Goal: Transaction & Acquisition: Book appointment/travel/reservation

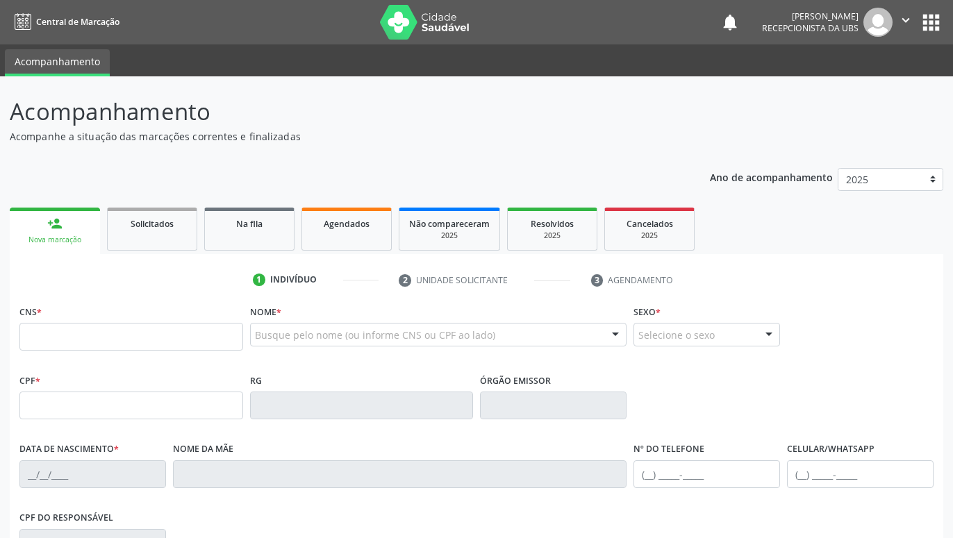
click at [212, 334] on input "text" at bounding box center [131, 337] width 224 height 28
type input "[CREDIT_CARD_NUMBER]"
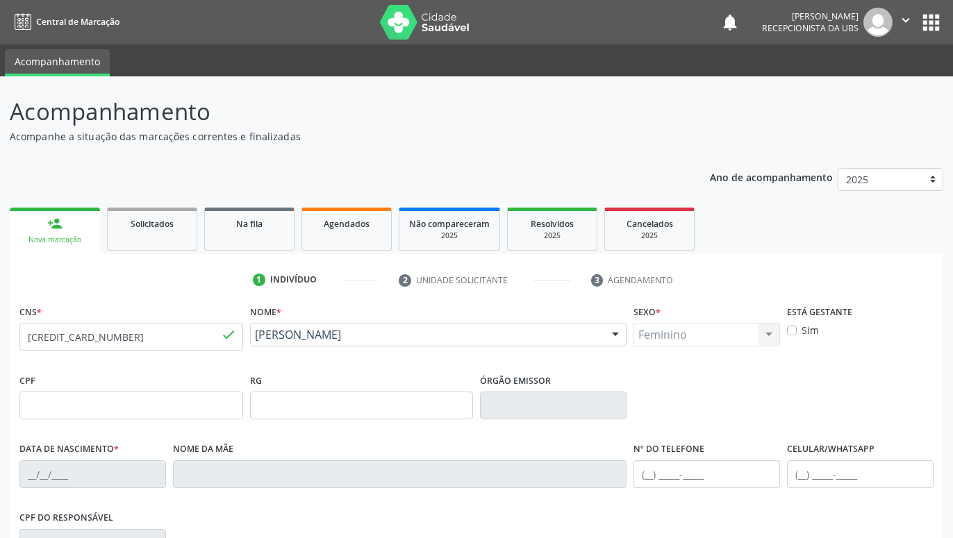
type input "[DATE]"
type input "[PERSON_NAME] Conceição"
type input "[PHONE_NUMBER]"
drag, startPoint x: 819, startPoint y: 250, endPoint x: 827, endPoint y: 302, distance: 52.8
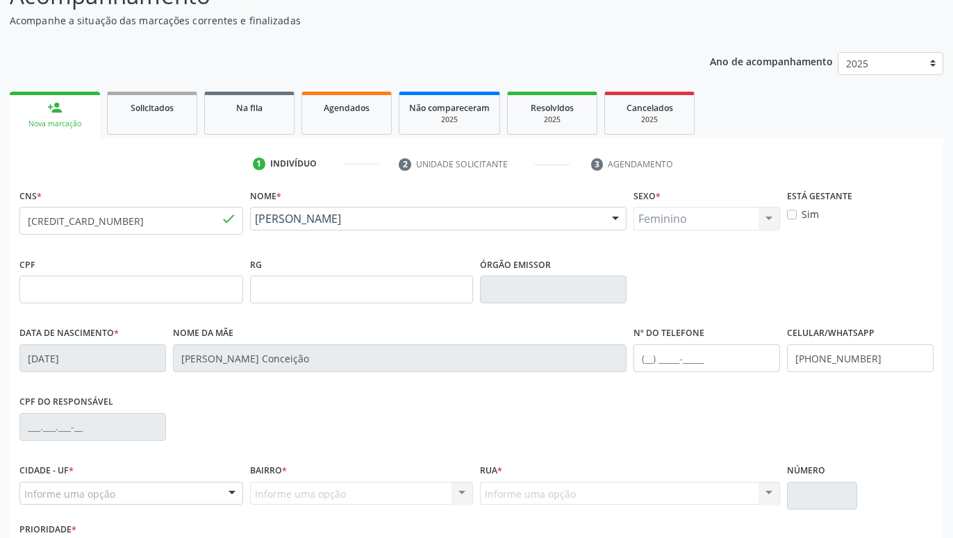
scroll to position [215, 0]
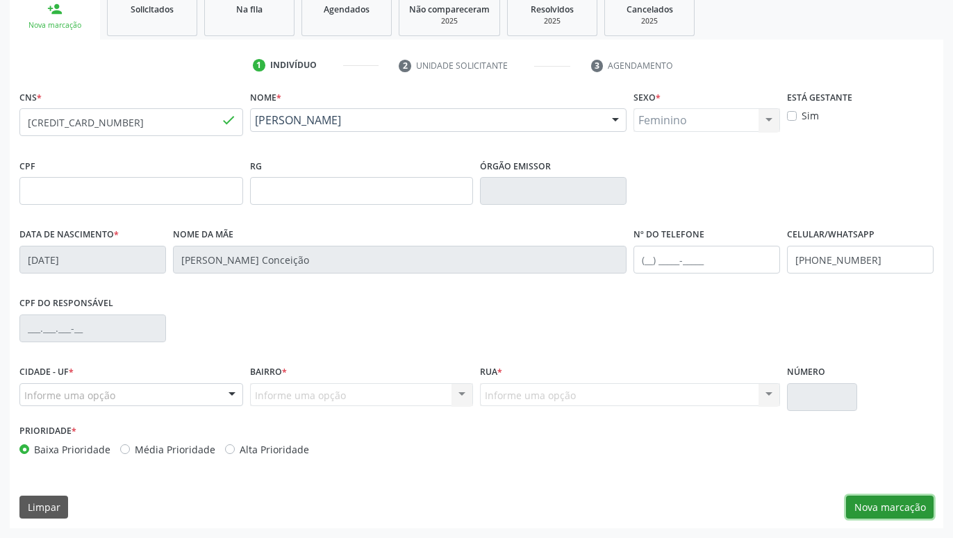
click at [874, 513] on button "Nova marcação" at bounding box center [890, 508] width 88 height 24
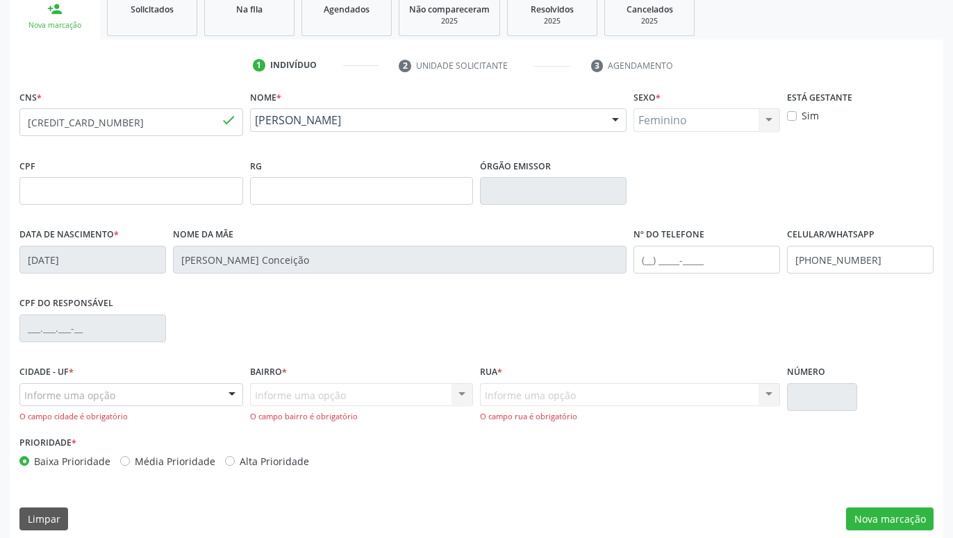
click at [204, 395] on div "Informe uma opção" at bounding box center [131, 395] width 224 height 24
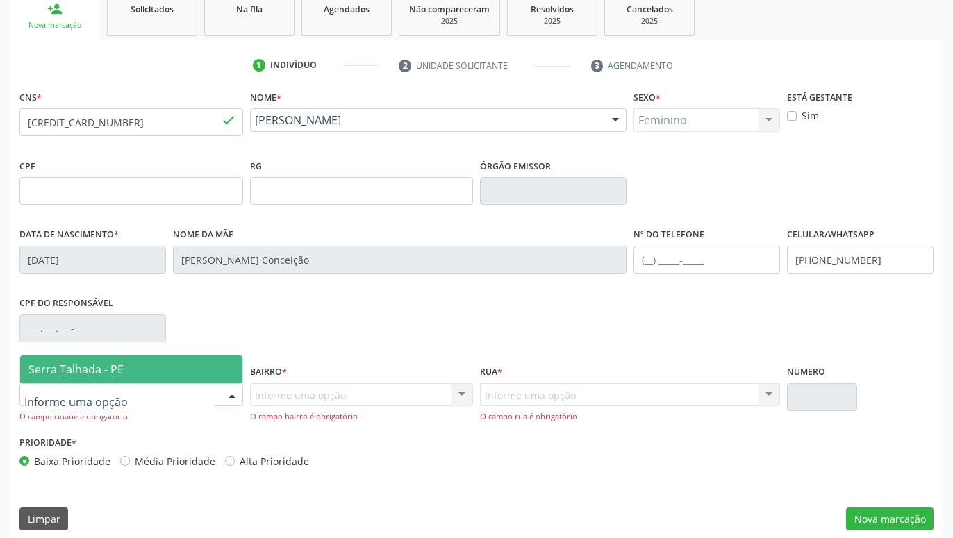
click at [133, 357] on span "Serra Talhada - PE" at bounding box center [131, 370] width 222 height 28
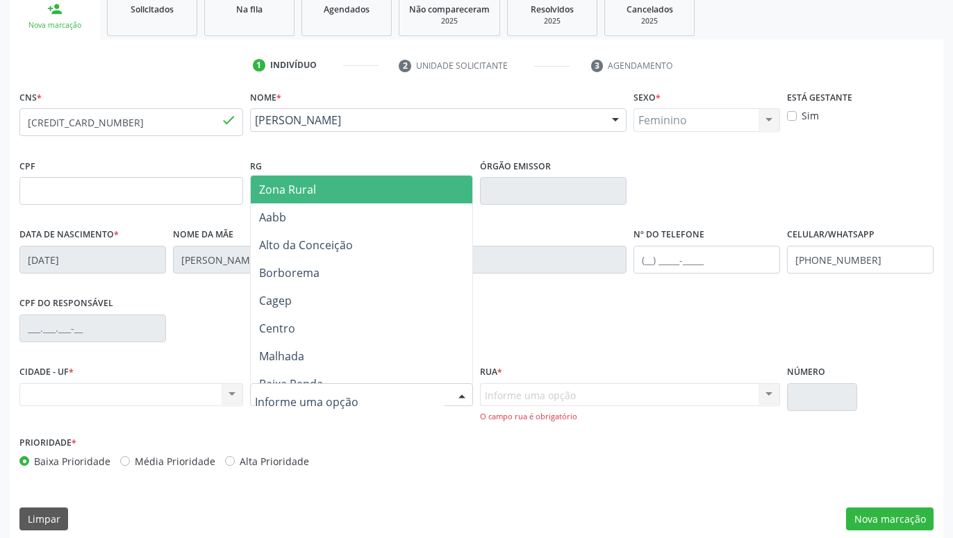
click at [444, 397] on div at bounding box center [362, 395] width 224 height 24
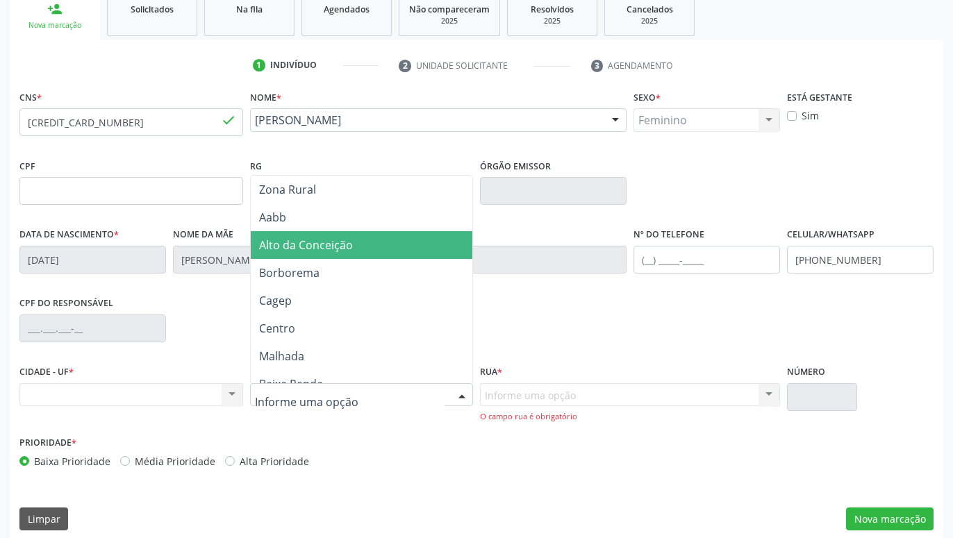
click at [416, 247] on span "Alto da Conceição" at bounding box center [362, 245] width 223 height 28
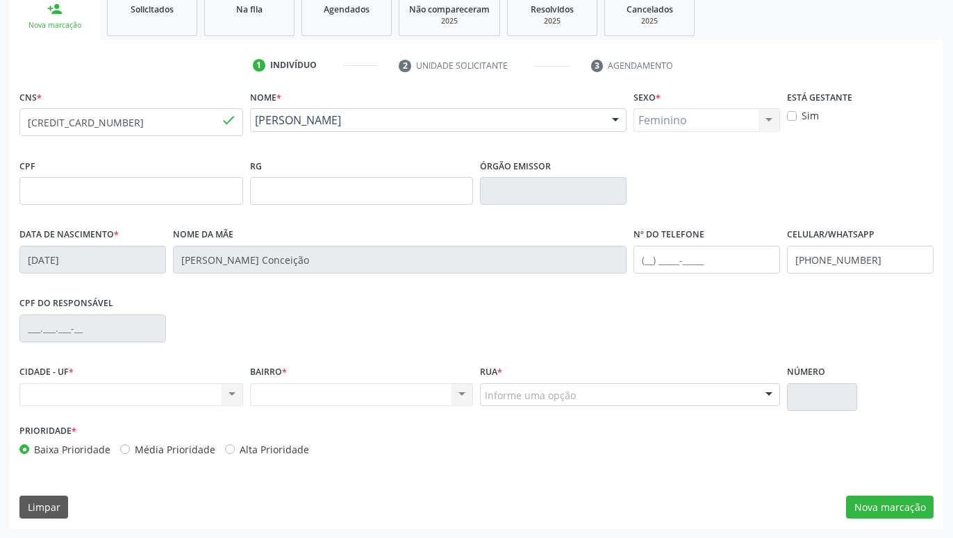
click at [736, 399] on div "Informe uma opção" at bounding box center [630, 395] width 300 height 24
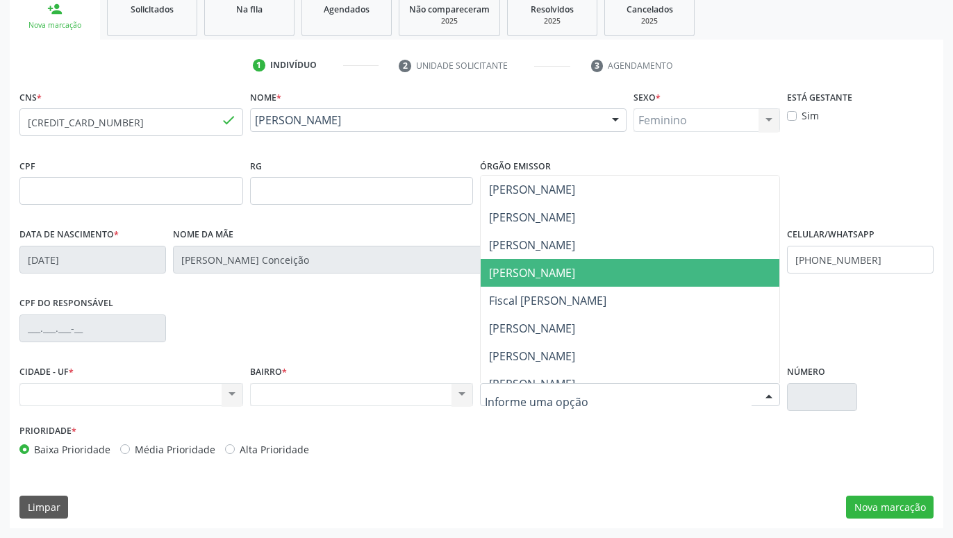
click at [637, 274] on span "[PERSON_NAME]" at bounding box center [630, 273] width 299 height 28
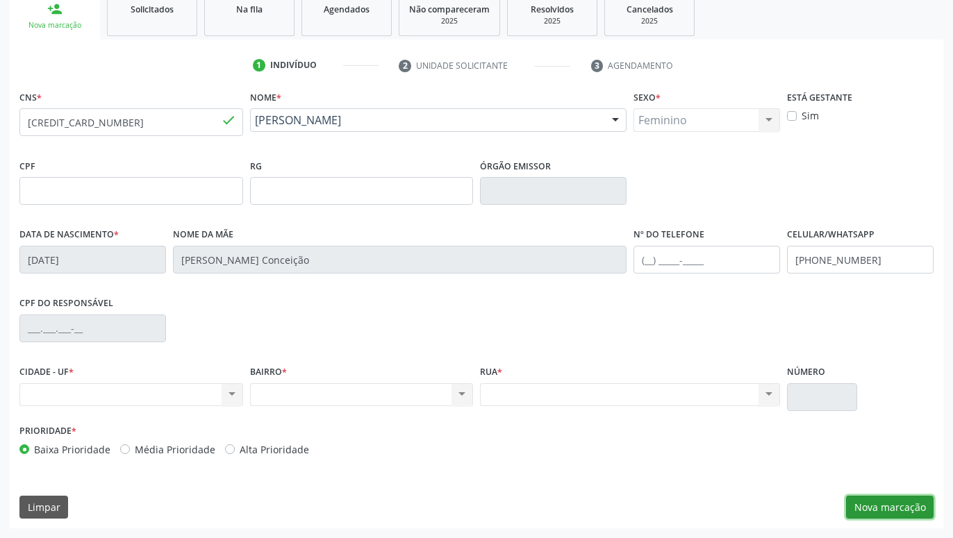
click at [876, 507] on button "Nova marcação" at bounding box center [890, 508] width 88 height 24
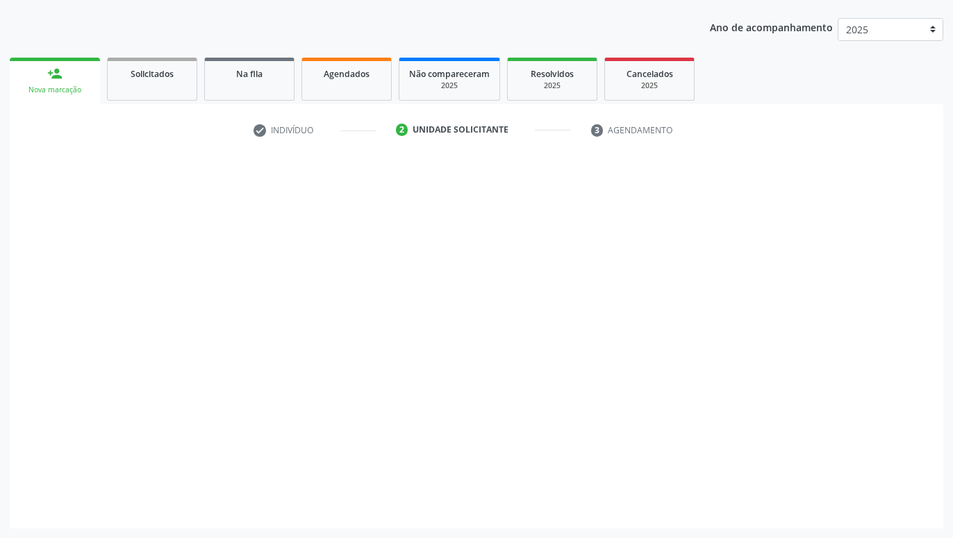
scroll to position [150, 0]
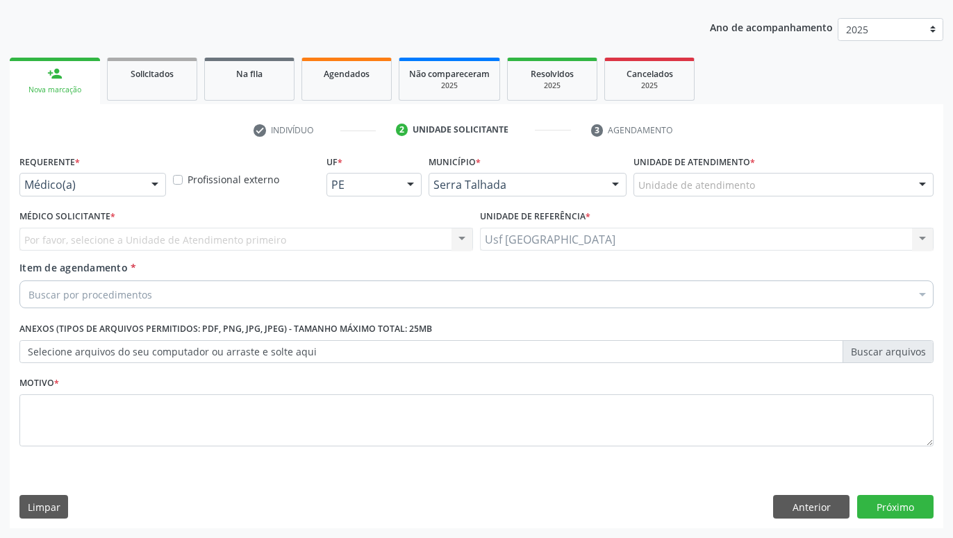
click at [108, 177] on div "Médico(a)" at bounding box center [92, 185] width 147 height 24
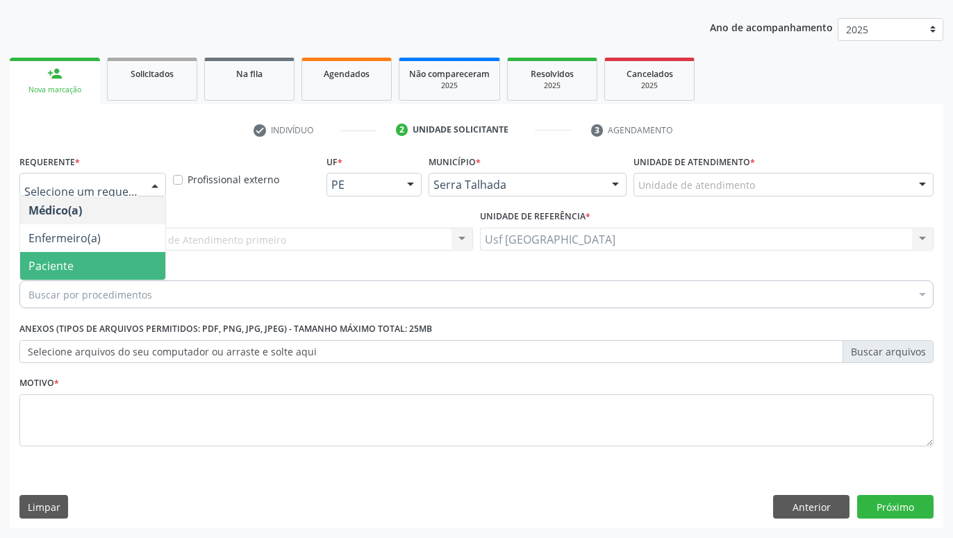
click at [100, 258] on span "Paciente" at bounding box center [92, 266] width 145 height 28
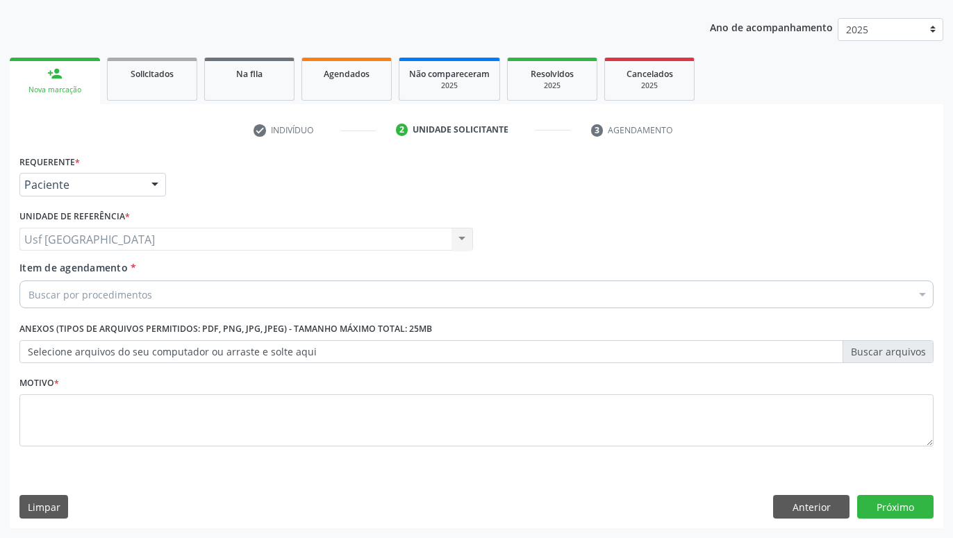
click at [201, 294] on div "Buscar por procedimentos" at bounding box center [476, 295] width 914 height 28
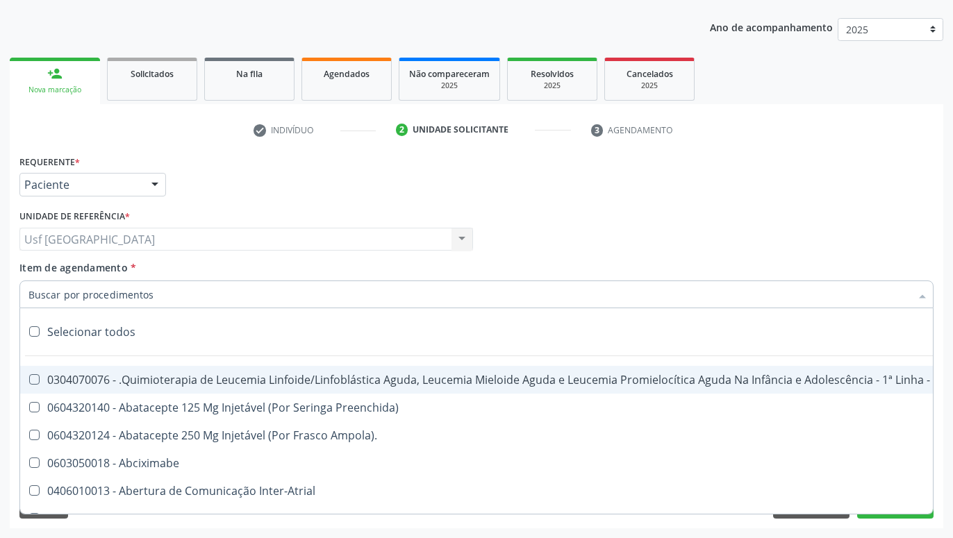
click at [187, 288] on input "Item de agendamento *" at bounding box center [469, 295] width 882 height 28
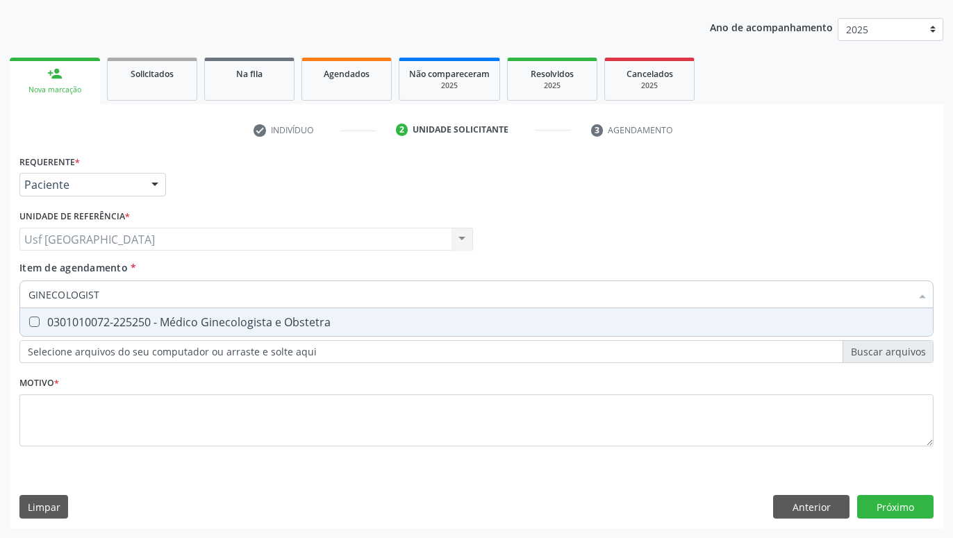
type input "GINECOLOGISTA"
click at [150, 322] on div "0301010072-225250 - Médico Ginecologista e Obstetra" at bounding box center [476, 322] width 896 height 11
checkbox Obstetra "true"
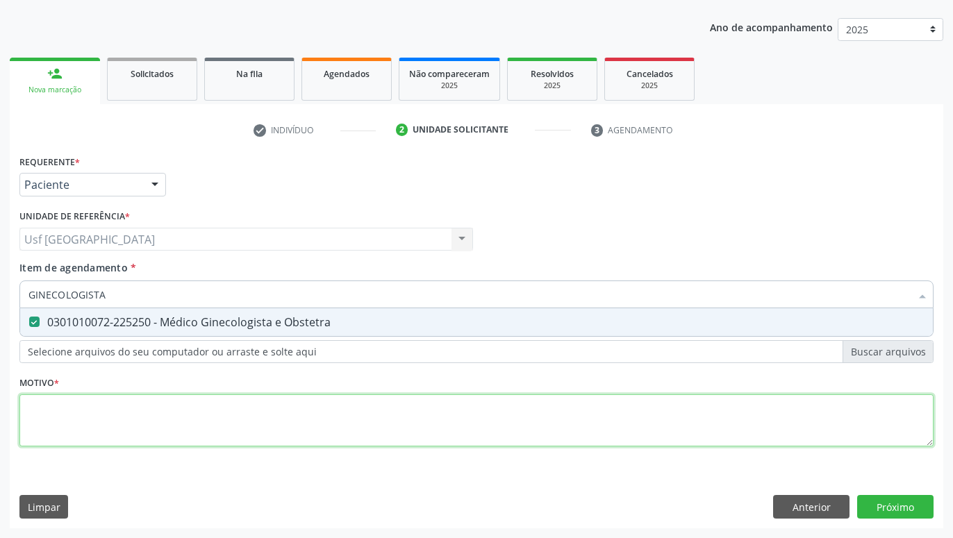
click at [180, 438] on textarea at bounding box center [476, 420] width 914 height 53
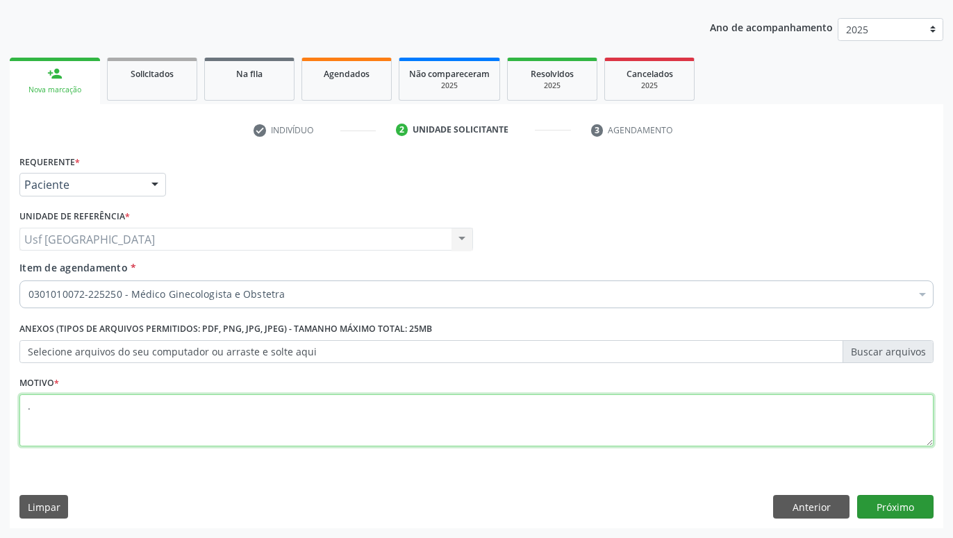
type textarea "."
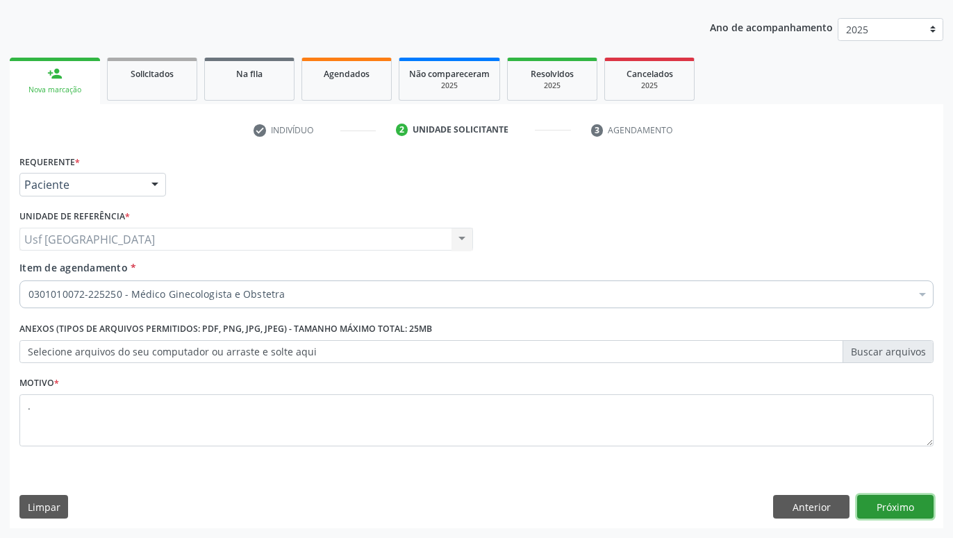
click at [899, 513] on button "Próximo" at bounding box center [895, 507] width 76 height 24
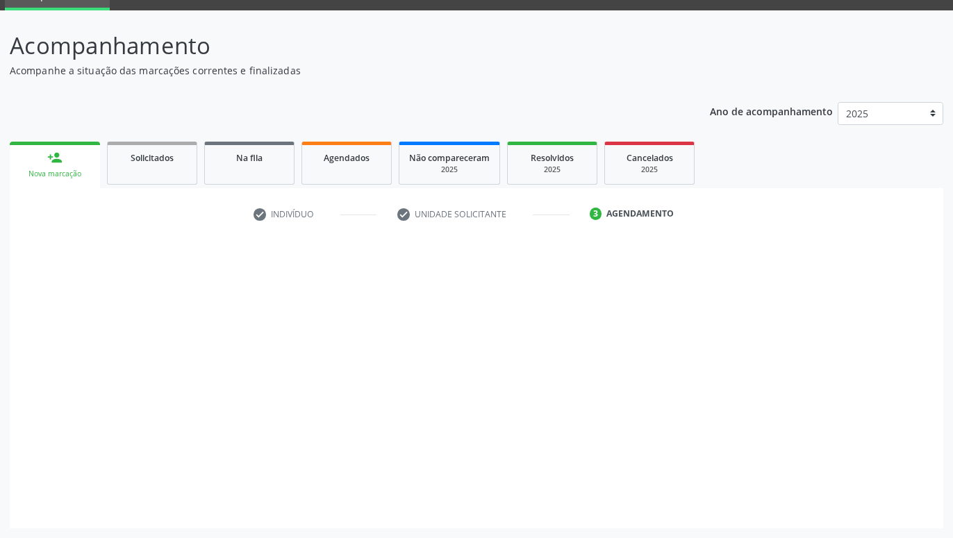
scroll to position [66, 0]
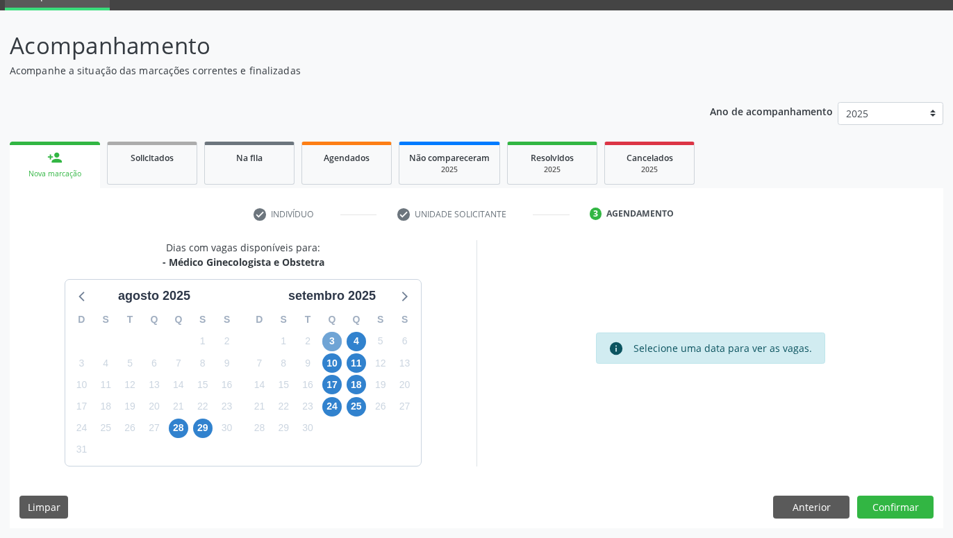
click at [329, 344] on span "3" at bounding box center [331, 341] width 19 height 19
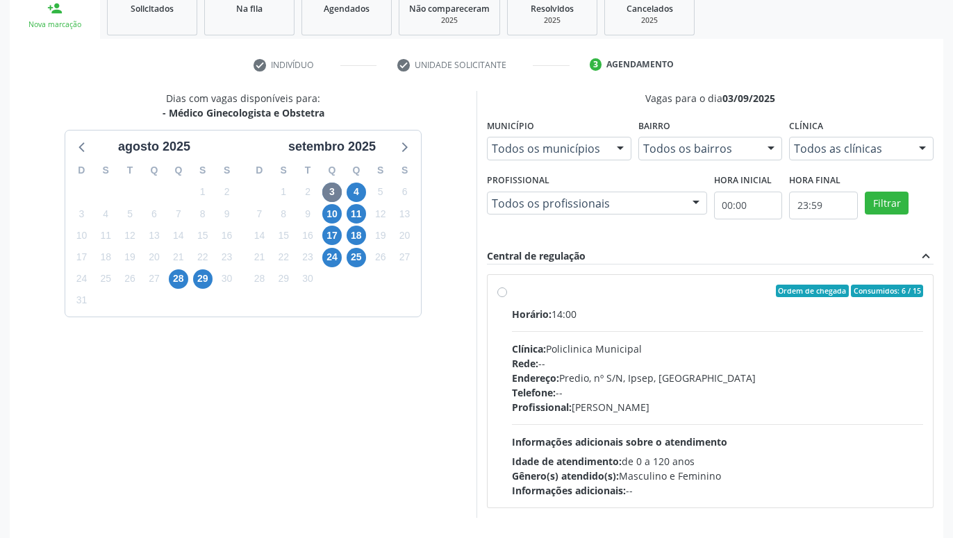
scroll to position [267, 0]
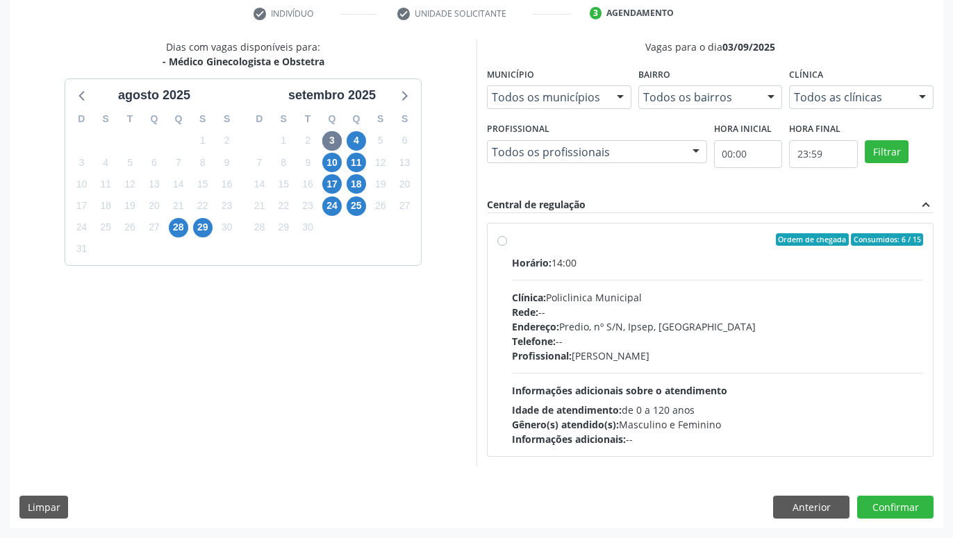
drag, startPoint x: 422, startPoint y: 277, endPoint x: 420, endPoint y: 362, distance: 84.8
click at [916, 513] on button "Confirmar" at bounding box center [895, 508] width 76 height 24
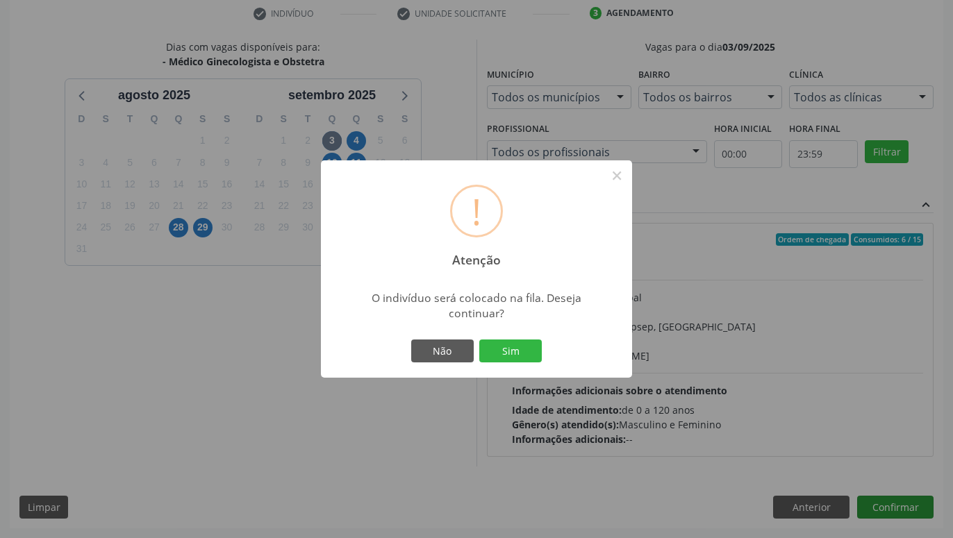
click at [507, 238] on div "! Atenção ×" at bounding box center [476, 219] width 311 height 119
click at [504, 240] on div "! Atenção ×" at bounding box center [476, 219] width 311 height 119
click at [617, 182] on button "×" at bounding box center [617, 176] width 24 height 24
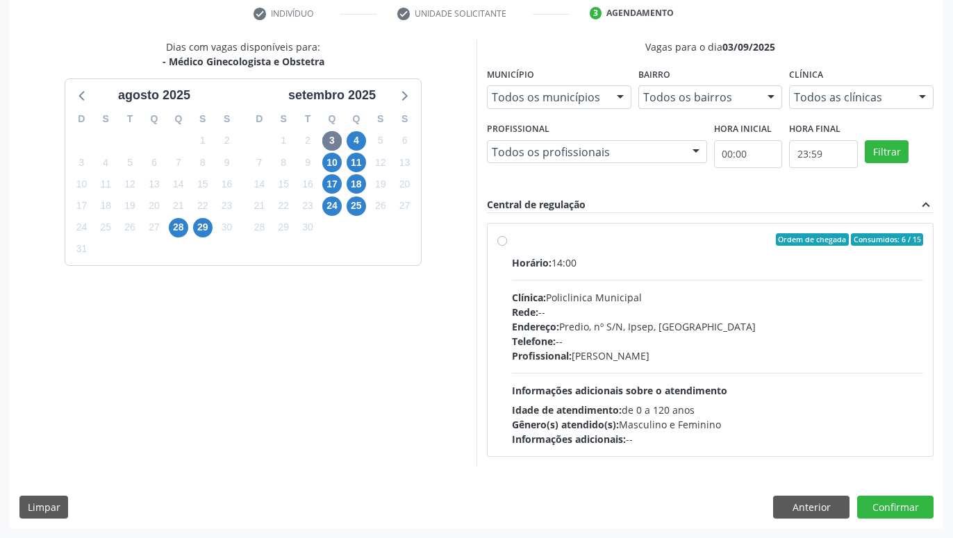
click at [512, 242] on label "Ordem de chegada Consumidos: 6 / 15 Horário: 14:00 Clínica: Policlinica Municip…" at bounding box center [717, 339] width 411 height 213
click at [503, 242] on input "Ordem de chegada Consumidos: 6 / 15 Horário: 14:00 Clínica: Policlinica Municip…" at bounding box center [502, 239] width 10 height 13
radio input "true"
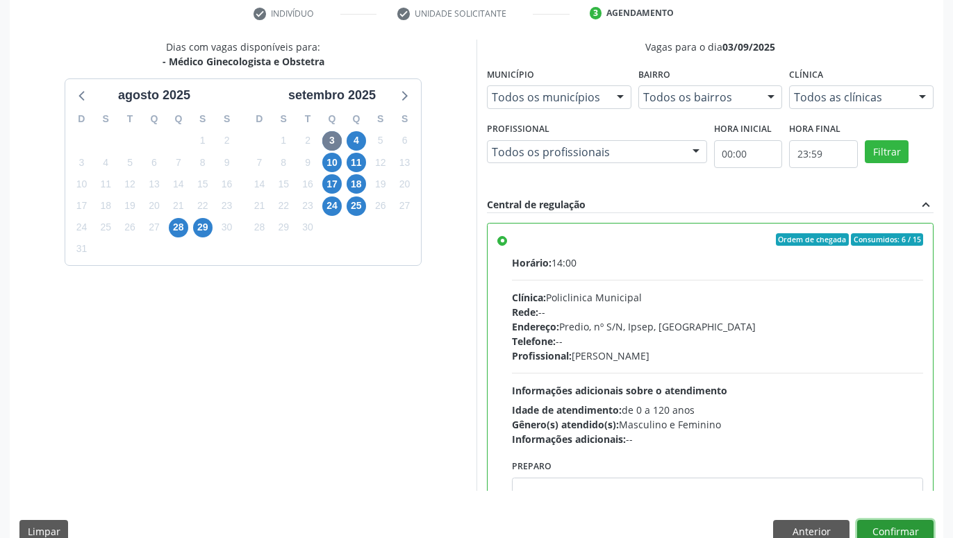
click at [914, 531] on button "Confirmar" at bounding box center [895, 532] width 76 height 24
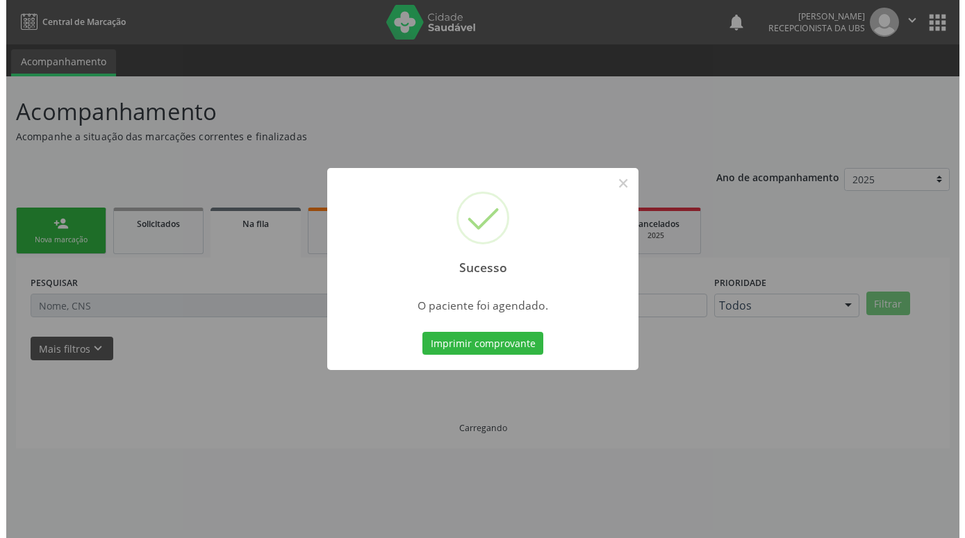
scroll to position [0, 0]
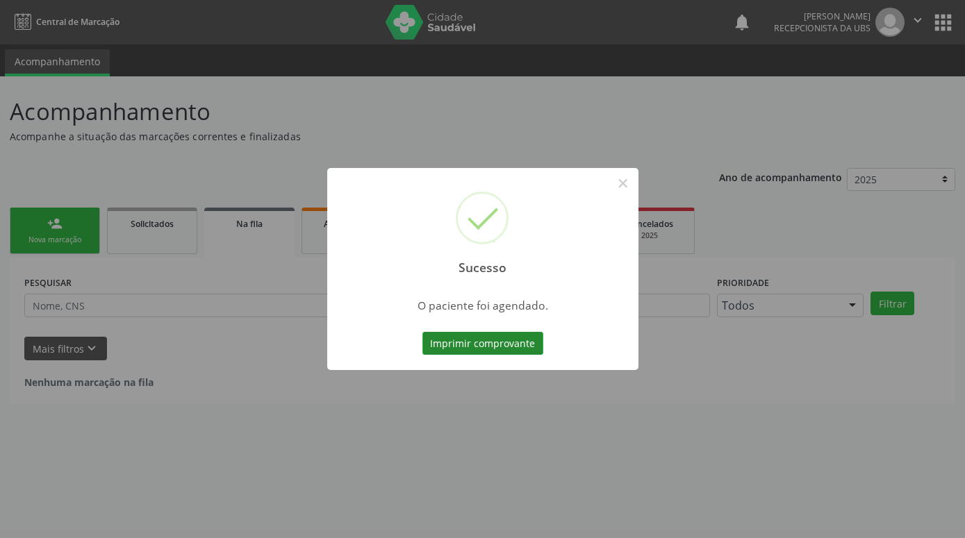
click at [449, 339] on button "Imprimir comprovante" at bounding box center [482, 344] width 121 height 24
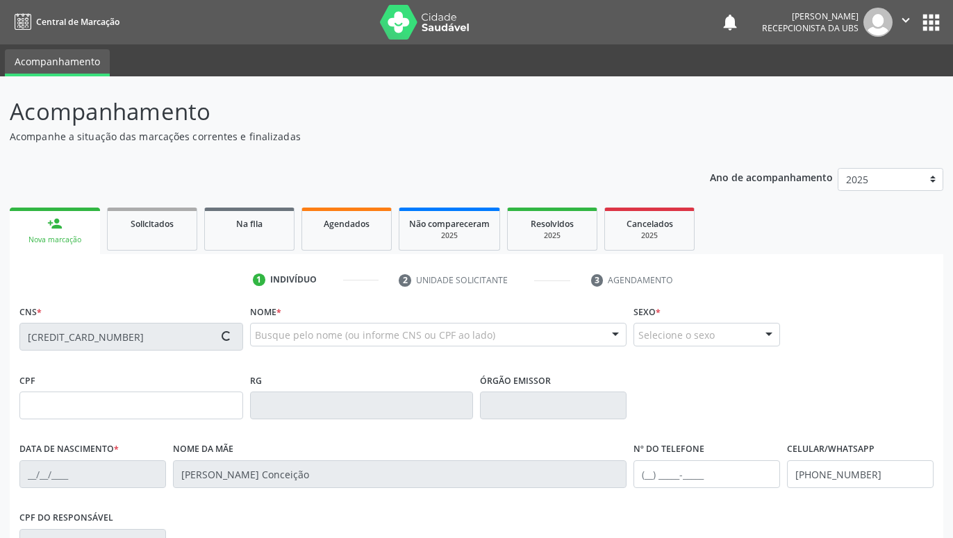
type input "[DATE]"
type input "[PHONE_NUMBER]"
type input "S/N"
